Goal: Task Accomplishment & Management: Manage account settings

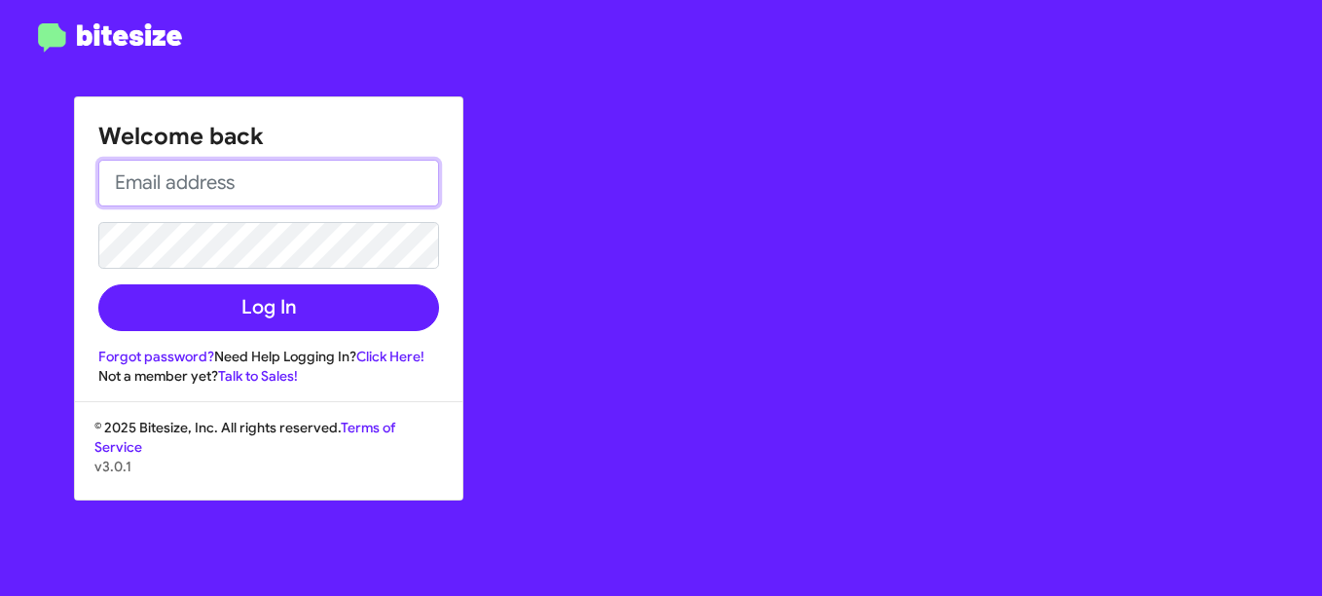
click at [199, 168] on input "email" at bounding box center [268, 183] width 341 height 47
click at [774, 258] on div "Welcome back Log In Forgot password? Need Help Logging In? Click Here! Not a me…" at bounding box center [771, 298] width 1102 height 596
click at [116, 188] on input "email" at bounding box center [268, 183] width 341 height 47
click at [98, 284] on button "Log In" at bounding box center [268, 307] width 341 height 47
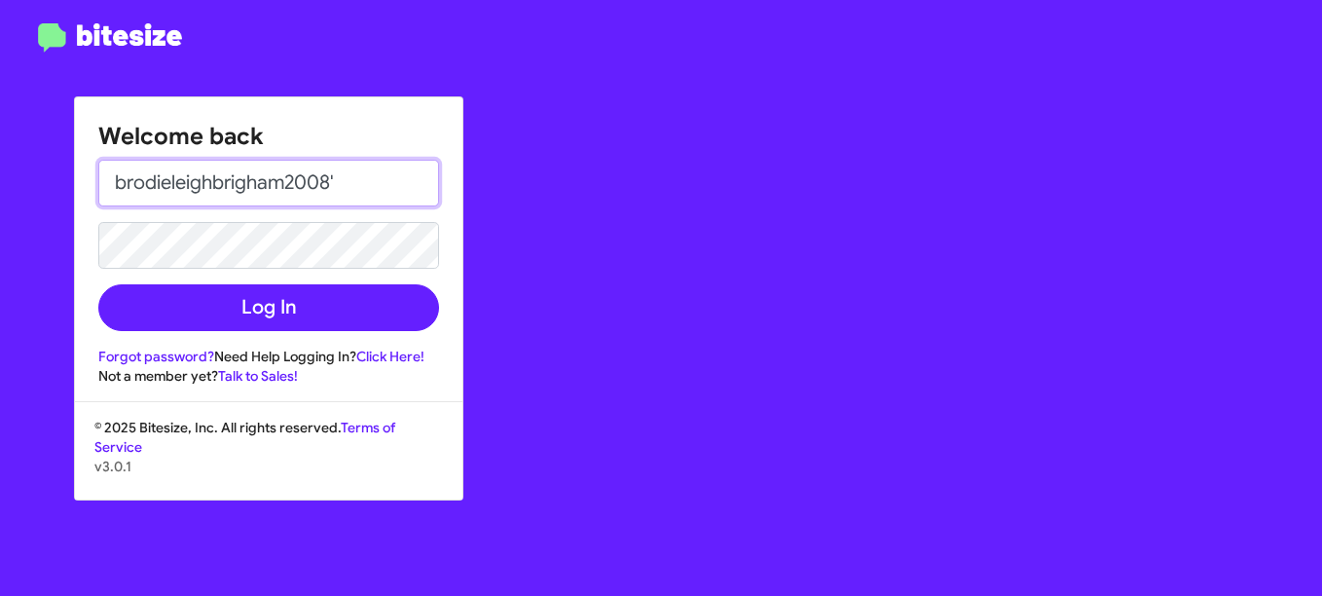
click at [98, 284] on button "Log In" at bounding box center [268, 307] width 341 height 47
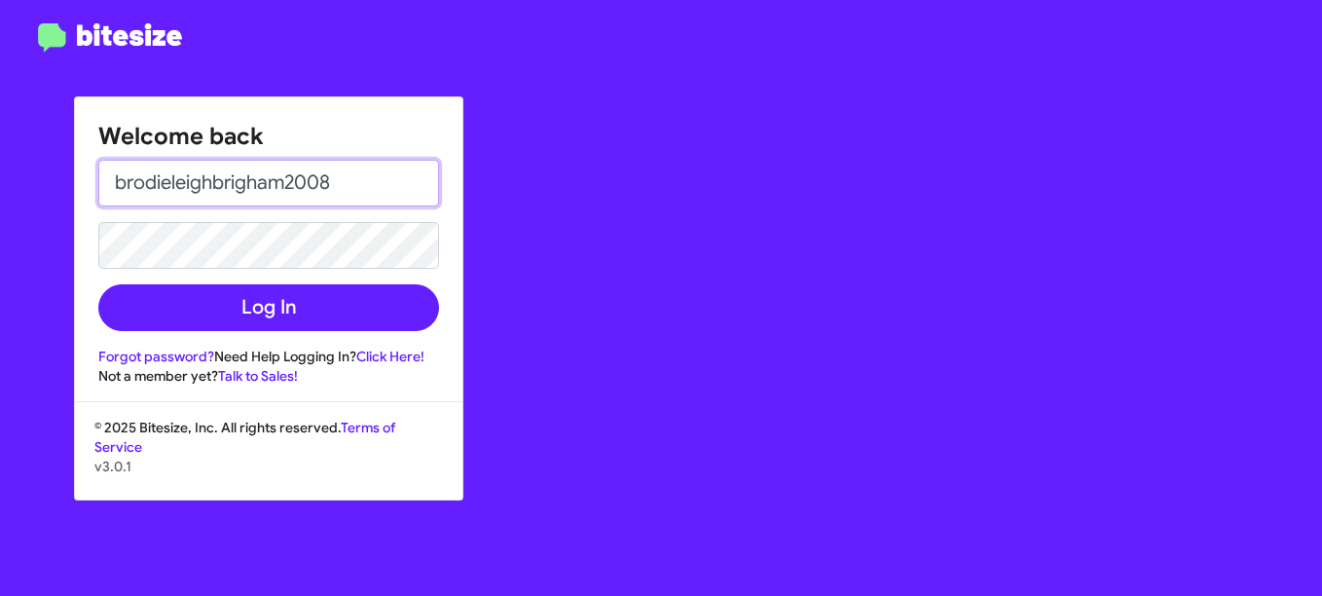
click at [98, 284] on button "Log In" at bounding box center [268, 307] width 341 height 47
type input "[EMAIL_ADDRESS][DOMAIN_NAME]"
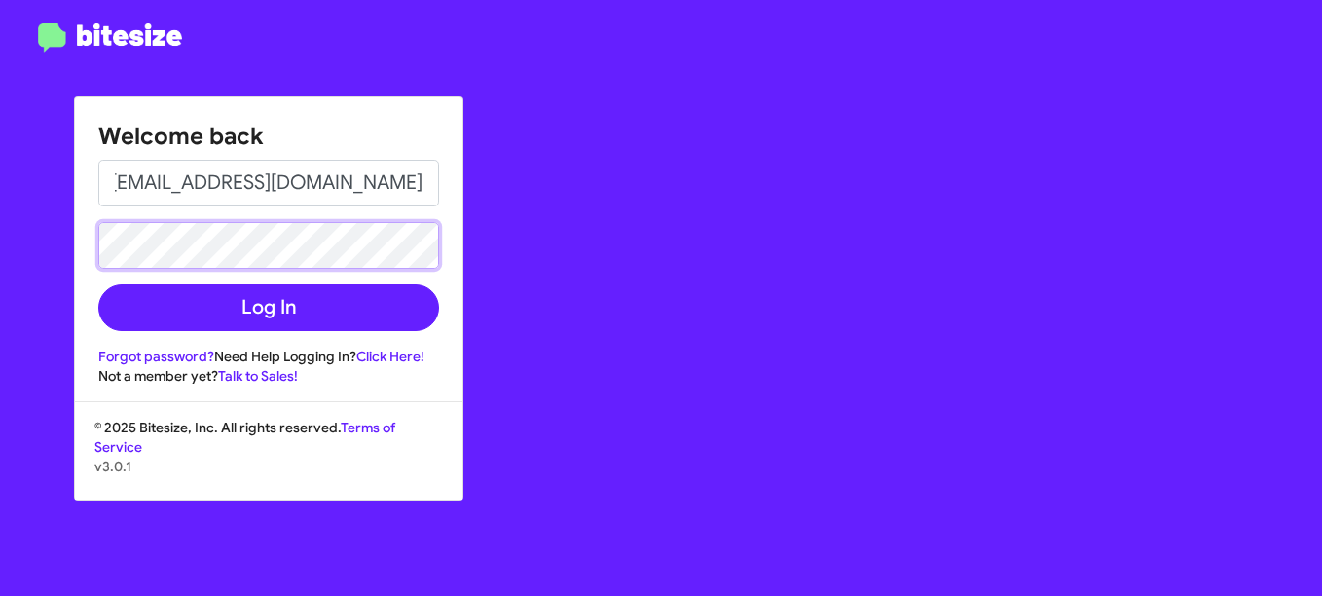
scroll to position [0, 0]
click at [98, 284] on button "Log In" at bounding box center [268, 307] width 341 height 47
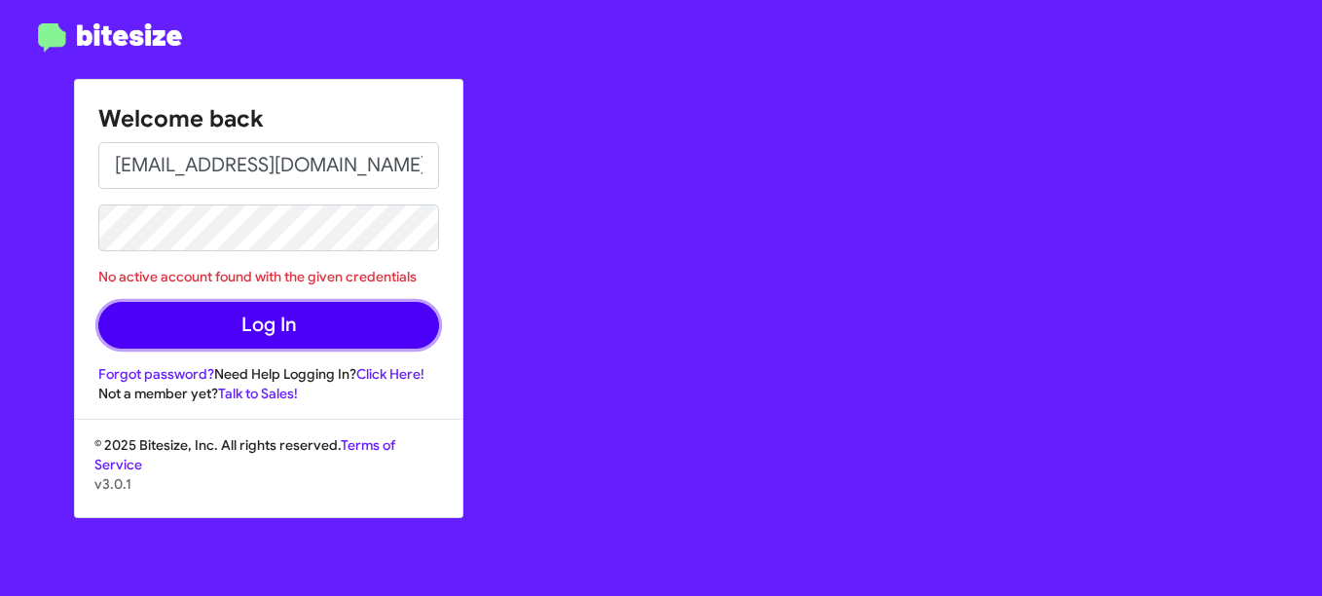
click at [185, 317] on button "Log In" at bounding box center [268, 325] width 341 height 47
